Goal: Task Accomplishment & Management: Manage account settings

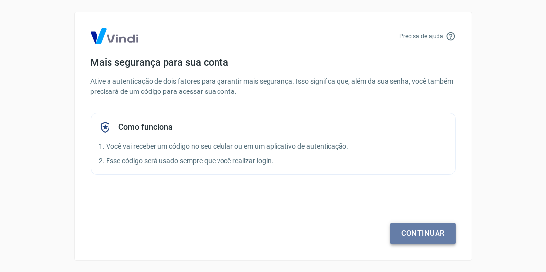
click at [415, 234] on link "Continuar" at bounding box center [423, 233] width 66 height 21
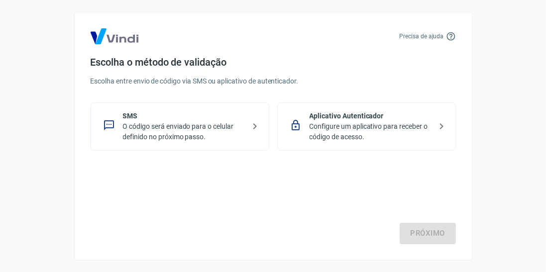
click at [414, 138] on p "Configure um aplicativo para receber o código de acesso." at bounding box center [370, 131] width 122 height 21
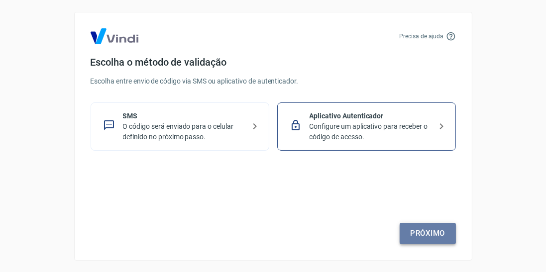
click at [429, 236] on link "Próximo" at bounding box center [427, 233] width 56 height 21
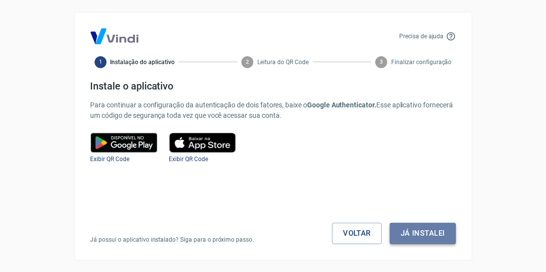
click at [418, 234] on button "Já instalei" at bounding box center [422, 233] width 66 height 21
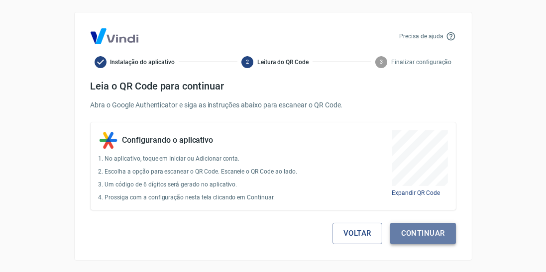
click at [434, 240] on button "Continuar" at bounding box center [423, 233] width 66 height 21
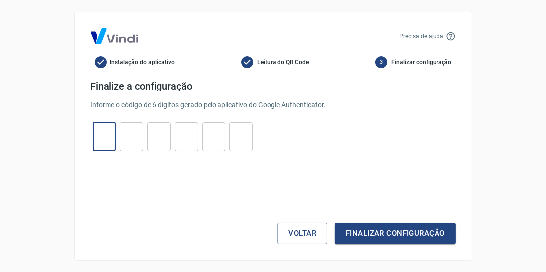
click at [106, 136] on input "tel" at bounding box center [104, 136] width 23 height 21
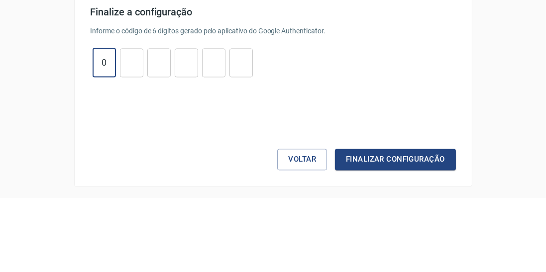
type input "0"
type input "3"
type input "5"
type input "6"
type input "7"
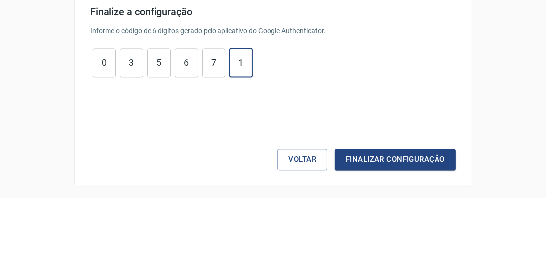
type input "1"
click at [335, 223] on button "Finalizar configuração" at bounding box center [395, 233] width 120 height 21
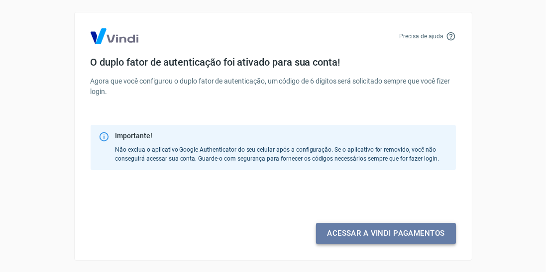
click at [406, 237] on link "Acessar a Vindi pagamentos" at bounding box center [385, 233] width 139 height 21
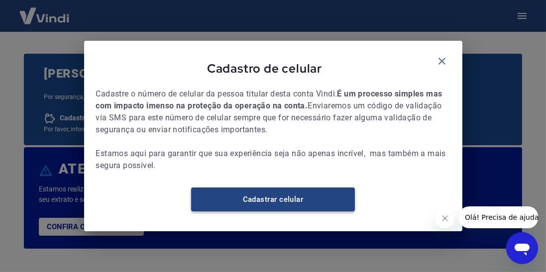
click at [315, 202] on link "Cadastrar celular" at bounding box center [273, 199] width 164 height 24
click at [308, 210] on link "Cadastrar celular" at bounding box center [273, 199] width 164 height 24
click at [283, 206] on link "Cadastrar celular" at bounding box center [273, 199] width 164 height 24
click at [286, 205] on link "Cadastrar celular" at bounding box center [273, 199] width 164 height 24
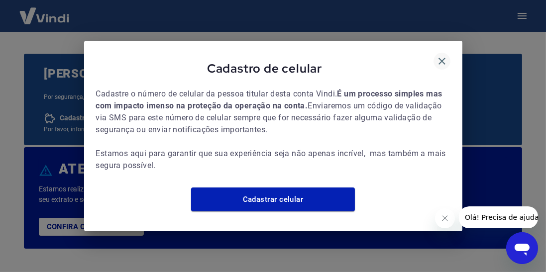
click at [444, 58] on icon "button" at bounding box center [441, 61] width 7 height 7
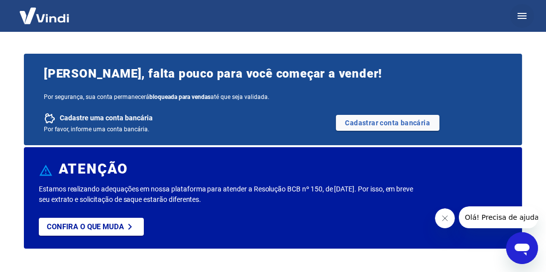
click at [524, 23] on button "button" at bounding box center [522, 16] width 24 height 24
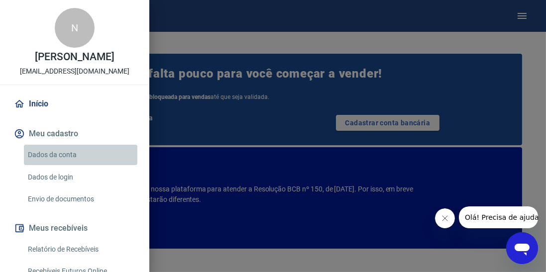
click at [53, 158] on link "Dados da conta" at bounding box center [80, 155] width 113 height 20
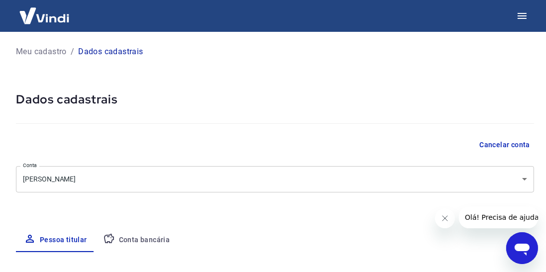
select select "SP"
select select "business"
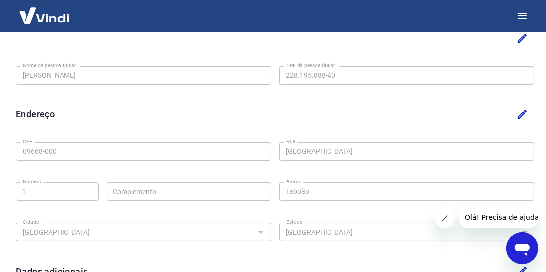
scroll to position [163, 0]
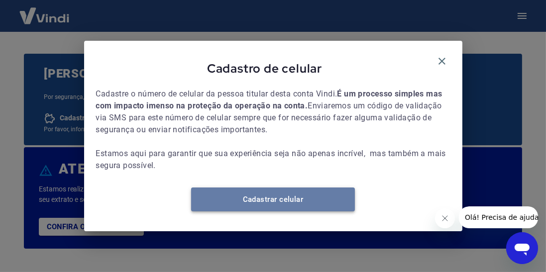
click at [310, 205] on link "Cadastrar celular" at bounding box center [273, 199] width 164 height 24
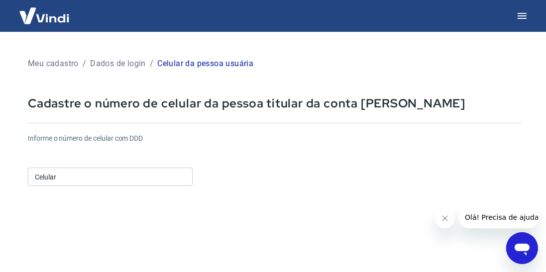
click at [130, 177] on input "Celular" at bounding box center [110, 177] width 165 height 18
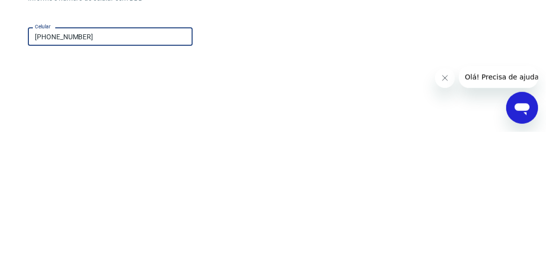
type input "[PHONE_NUMBER]"
click at [328, 170] on div "Informe o número de celular com DDD Celular [PHONE_NUMBER] Celular" at bounding box center [275, 160] width 494 height 55
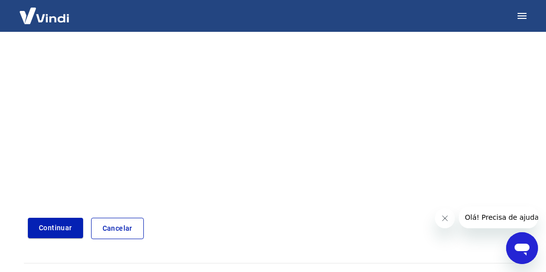
scroll to position [198, 0]
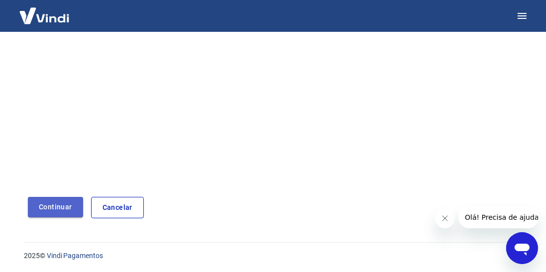
click at [56, 210] on button "Continuar" at bounding box center [55, 207] width 55 height 20
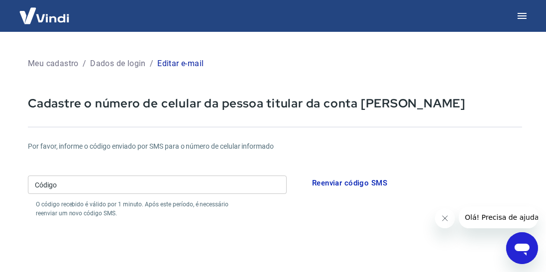
click at [70, 186] on input "Código" at bounding box center [157, 185] width 259 height 18
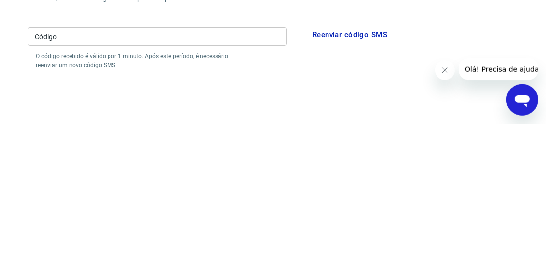
click at [478, 180] on div "Por favor, informe o código enviado por SMS para o número de celular informado …" at bounding box center [275, 179] width 494 height 77
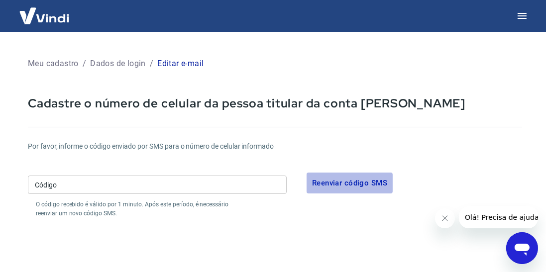
click at [353, 184] on button "Reenviar código SMS" at bounding box center [349, 183] width 86 height 21
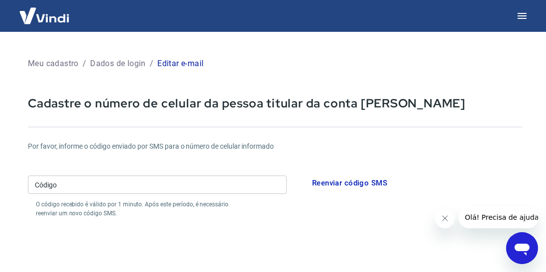
click at [60, 64] on p "Meu cadastro" at bounding box center [53, 64] width 51 height 12
click at [109, 67] on p "Dados de login" at bounding box center [118, 64] width 56 height 12
click at [107, 66] on p "Dados de login" at bounding box center [118, 64] width 56 height 12
click at [107, 65] on p "Dados de login" at bounding box center [118, 64] width 56 height 12
click at [528, 21] on button "button" at bounding box center [522, 16] width 24 height 24
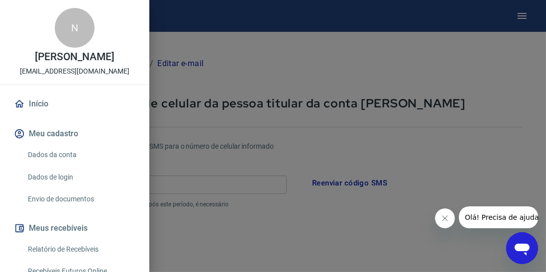
click at [47, 107] on link "Início" at bounding box center [74, 104] width 125 height 22
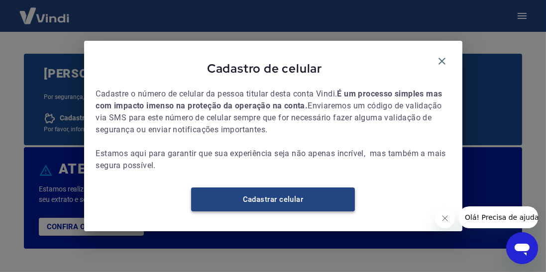
click at [283, 205] on link "Cadastrar celular" at bounding box center [273, 199] width 164 height 24
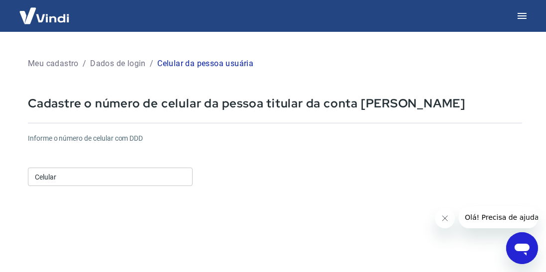
click at [78, 179] on input "Celular" at bounding box center [110, 177] width 165 height 18
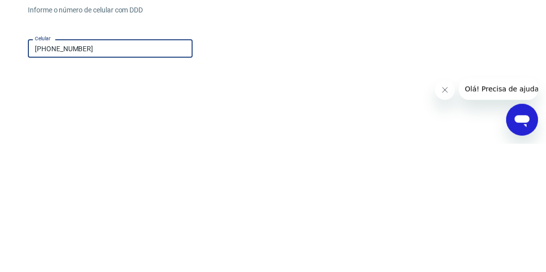
type input "[PHONE_NUMBER]"
drag, startPoint x: 286, startPoint y: 167, endPoint x: 286, endPoint y: 40, distance: 127.3
click at [286, 170] on div "Informe o número de celular com DDD Celular (11) 94145-5495 Celular" at bounding box center [275, 160] width 494 height 55
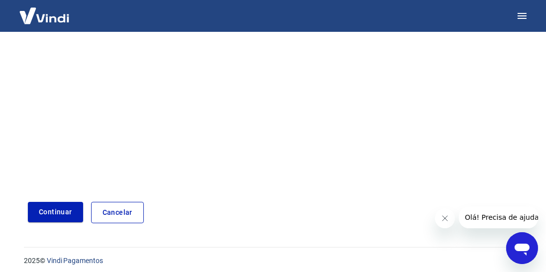
scroll to position [198, 0]
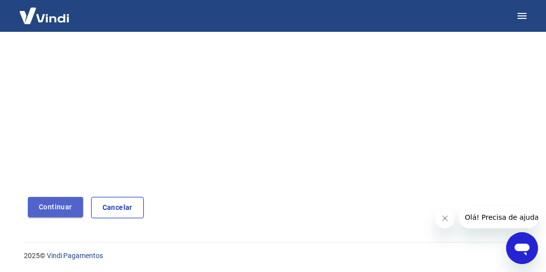
click at [57, 211] on button "Continuar" at bounding box center [55, 207] width 55 height 20
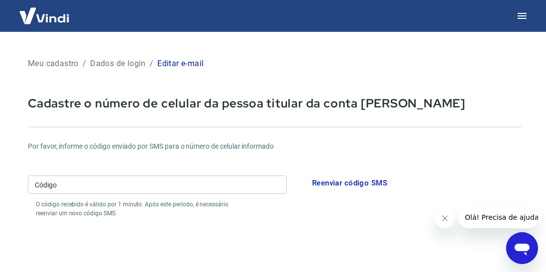
click at [99, 188] on input "Código" at bounding box center [157, 185] width 259 height 18
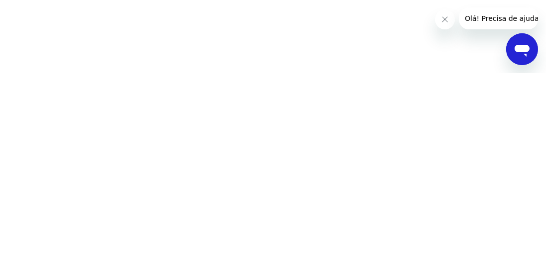
scroll to position [32, 0]
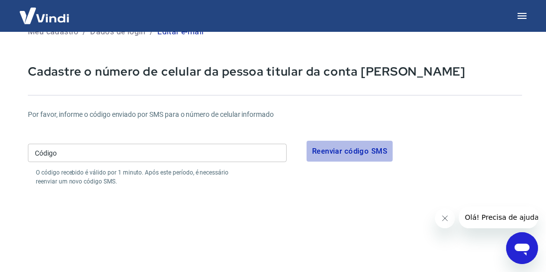
click at [356, 153] on button "Reenviar código SMS" at bounding box center [349, 151] width 86 height 21
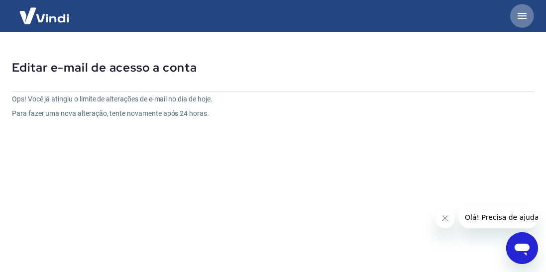
click at [524, 18] on icon "button" at bounding box center [522, 16] width 12 height 12
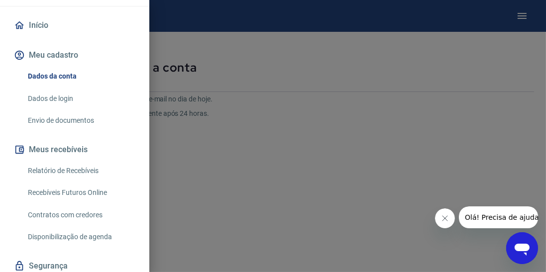
scroll to position [47, 0]
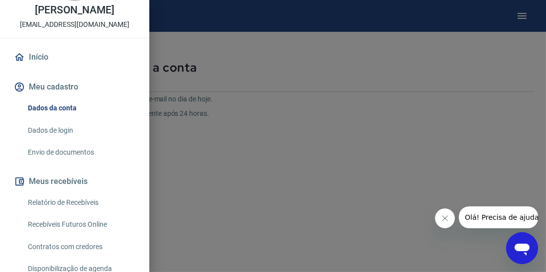
click at [64, 111] on link "Dados da conta" at bounding box center [80, 108] width 113 height 20
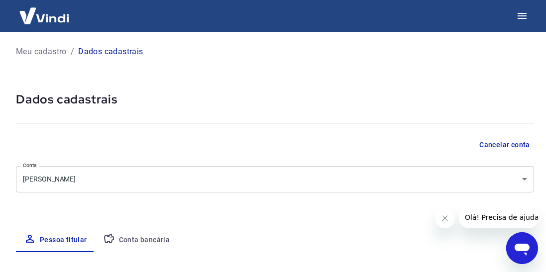
select select "SP"
select select "business"
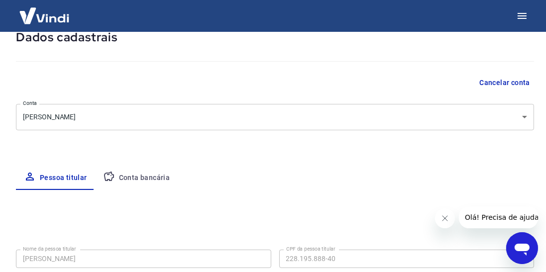
scroll to position [31, 0]
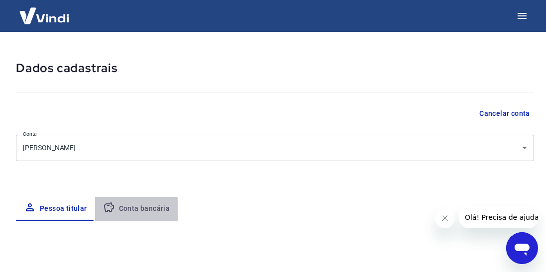
click at [131, 216] on button "Conta bancária" at bounding box center [136, 209] width 83 height 24
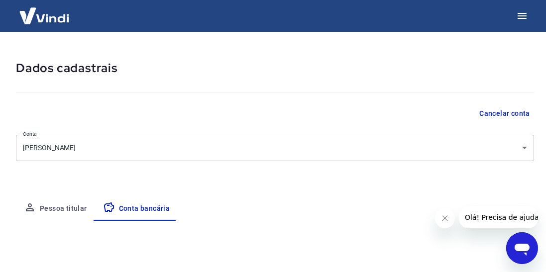
scroll to position [185, 0]
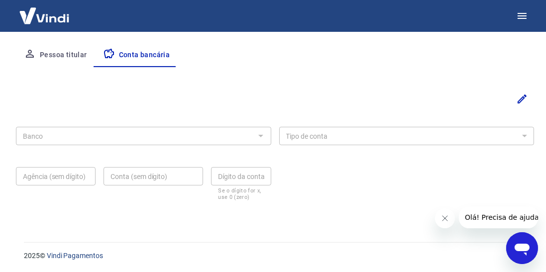
click at [130, 141] on div "Banco" at bounding box center [143, 136] width 255 height 18
click at [524, 101] on icon "Editar" at bounding box center [522, 99] width 12 height 12
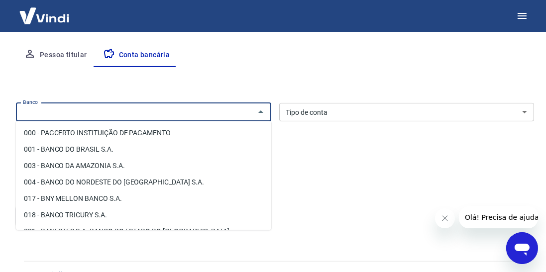
click at [138, 115] on input "Banco" at bounding box center [135, 112] width 233 height 12
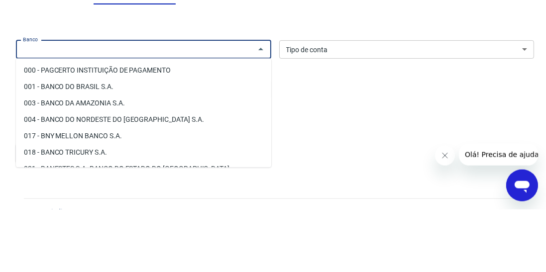
click at [153, 121] on ul "000 - PAGCERTO INSTITUIÇÃO DE PAGAMENTO 001 - BANCO DO BRASIL S.A. 003 - BANCO …" at bounding box center [143, 175] width 255 height 109
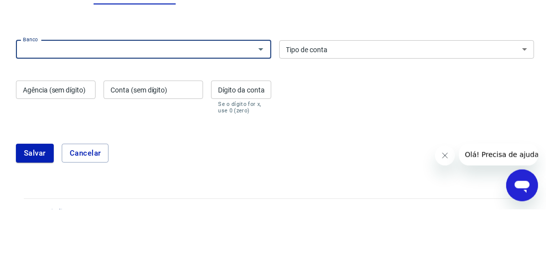
click at [154, 109] on input "Banco" at bounding box center [135, 112] width 233 height 12
type input "c"
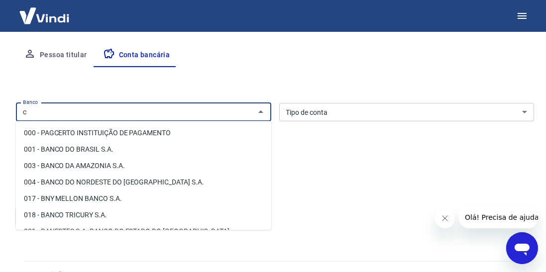
click at [118, 117] on div "c Banco" at bounding box center [143, 112] width 255 height 18
click at [126, 106] on input "c" at bounding box center [135, 112] width 233 height 12
click at [126, 107] on input "Banco" at bounding box center [135, 112] width 233 height 12
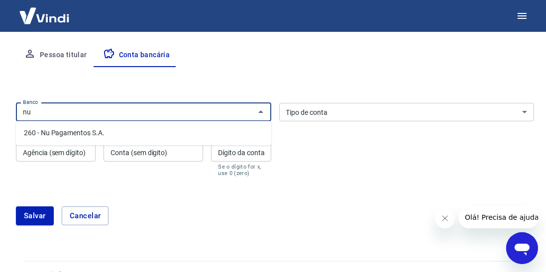
click at [111, 137] on li "260 - Nu Pagamentos S.A." at bounding box center [143, 133] width 255 height 16
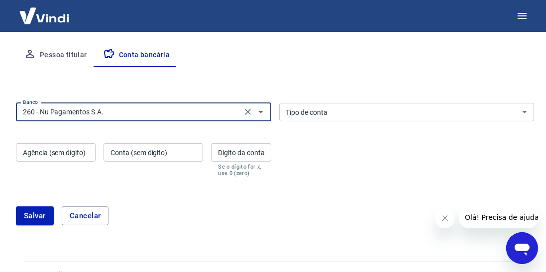
type input "260 - Nu Pagamentos S.A."
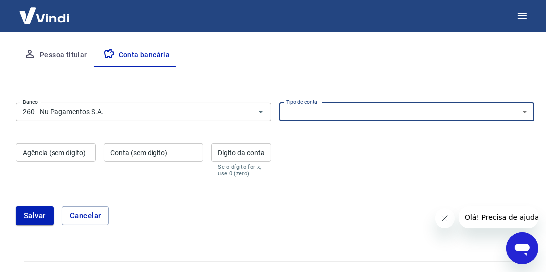
click at [342, 111] on select "Conta Corrente Conta Poupança" at bounding box center [406, 112] width 255 height 18
select select "1"
click at [279, 103] on select "Conta Corrente Conta Poupança" at bounding box center [406, 112] width 255 height 18
click at [32, 154] on input "Agência (sem dígito)" at bounding box center [56, 152] width 80 height 18
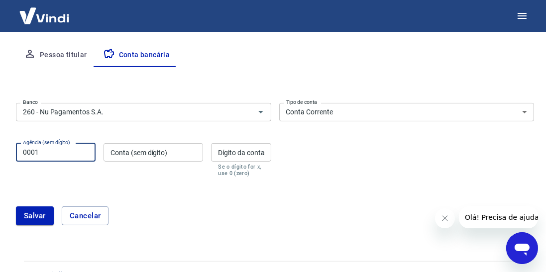
type input "0001"
click at [152, 148] on div "Conta (sem dígito) Conta (sem dígito)" at bounding box center [152, 159] width 99 height 33
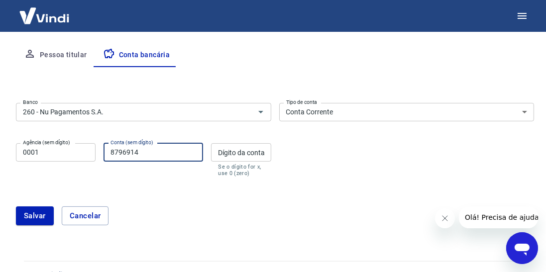
type input "8796914"
click at [246, 162] on div "Dígito da conta Dígito da conta Se o dígito for x, use 0 (zero)" at bounding box center [241, 159] width 60 height 33
click at [246, 154] on div "Dígito da conta Dígito da conta Se o dígito for x, use 0 (zero)" at bounding box center [241, 159] width 60 height 33
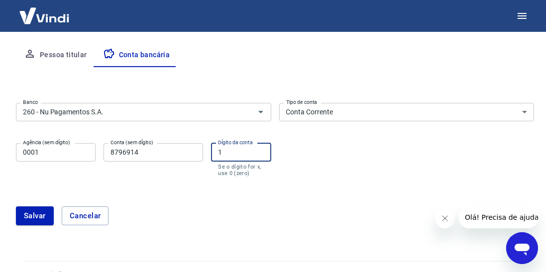
type input "1"
click at [32, 215] on button "Salvar" at bounding box center [35, 215] width 38 height 19
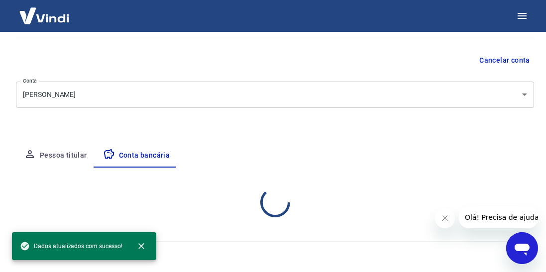
select select "1"
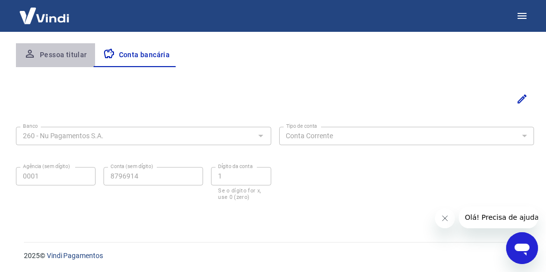
click at [55, 53] on button "Pessoa titular" at bounding box center [55, 55] width 79 height 24
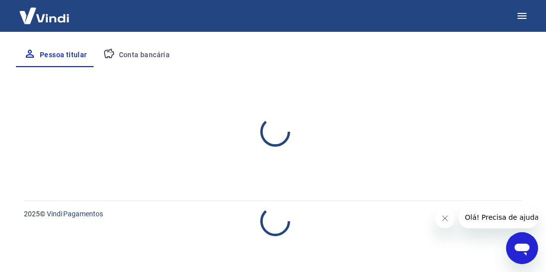
select select "SP"
select select "business"
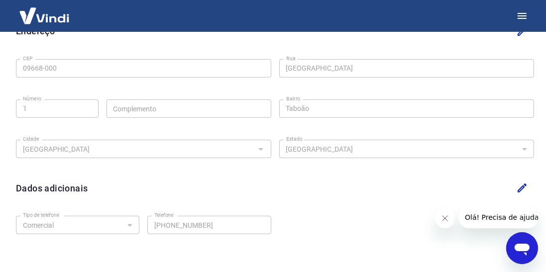
scroll to position [319, 0]
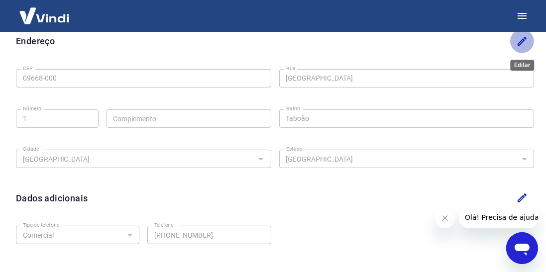
click at [528, 46] on button "Editar" at bounding box center [522, 41] width 24 height 24
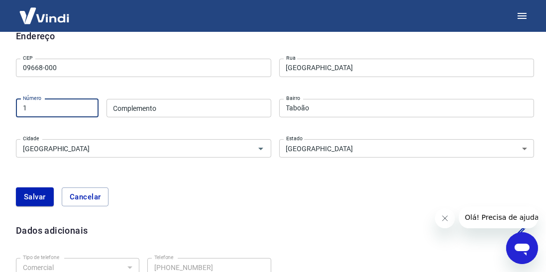
click at [46, 105] on input "1" at bounding box center [57, 108] width 83 height 18
type input "621"
click at [167, 107] on input "Complemento" at bounding box center [188, 108] width 165 height 18
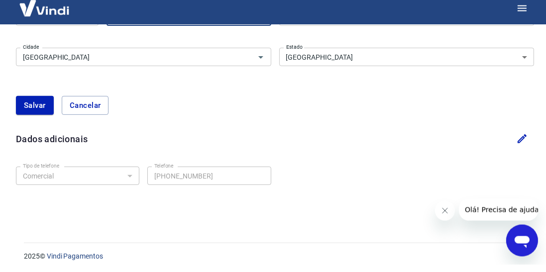
scroll to position [403, 0]
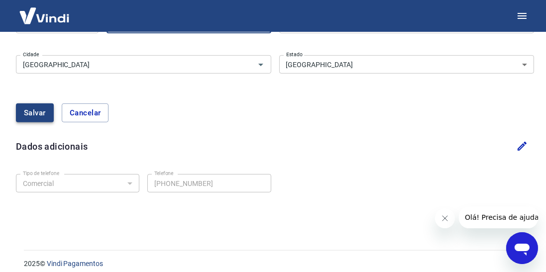
type input "apto23"
click at [29, 114] on button "Salvar" at bounding box center [35, 112] width 38 height 19
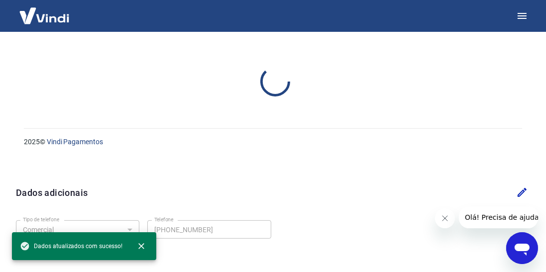
scroll to position [318, 0]
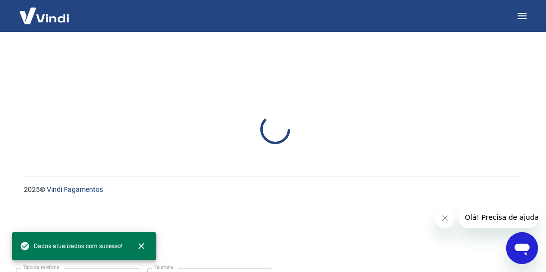
select select "SP"
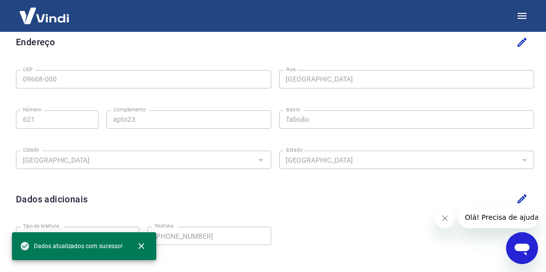
scroll to position [0, 0]
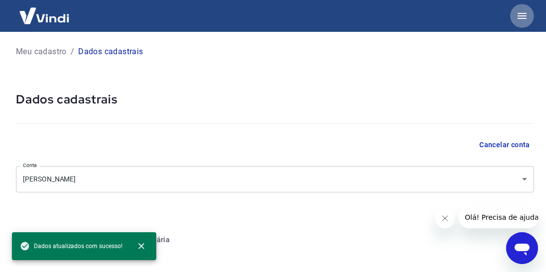
click at [524, 19] on icon "button" at bounding box center [522, 16] width 12 height 12
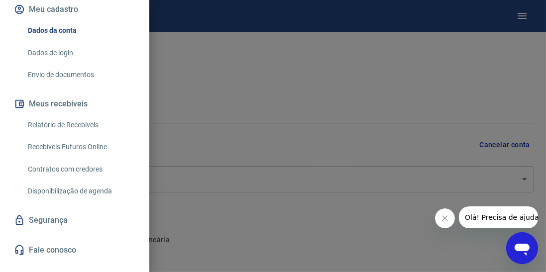
scroll to position [110, 0]
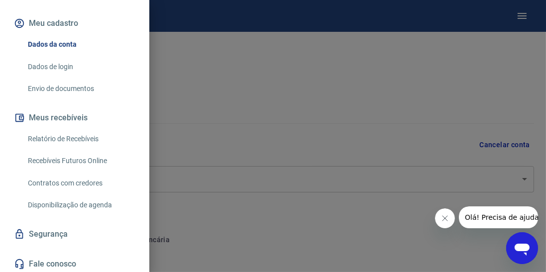
click at [69, 88] on link "Envio de documentos" at bounding box center [80, 89] width 113 height 20
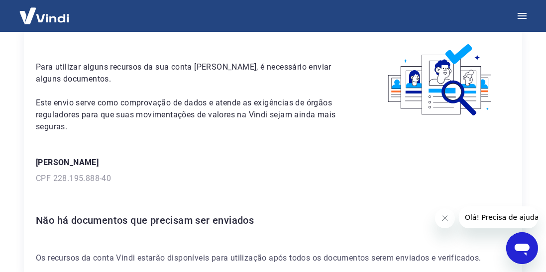
scroll to position [32, 0]
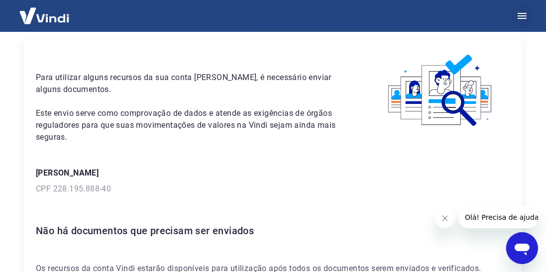
click at [527, 13] on icon "button" at bounding box center [522, 16] width 12 height 12
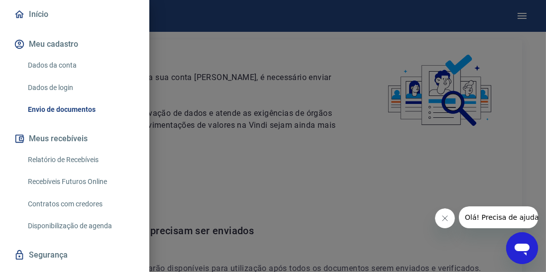
scroll to position [142, 0]
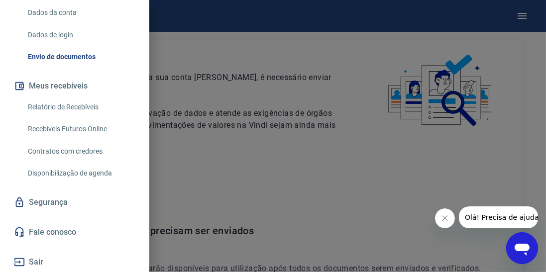
click at [38, 265] on button "Sair" at bounding box center [74, 262] width 125 height 22
